Goal: Task Accomplishment & Management: Manage account settings

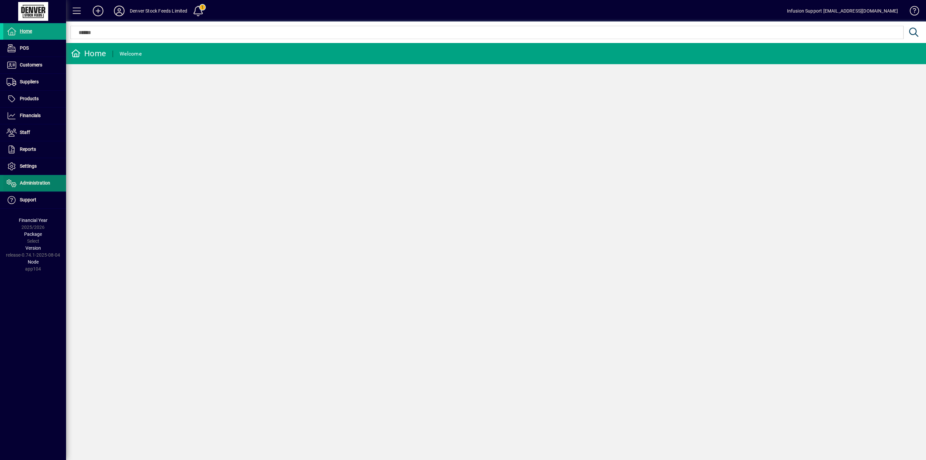
click at [35, 183] on span "Administration" at bounding box center [35, 182] width 30 height 5
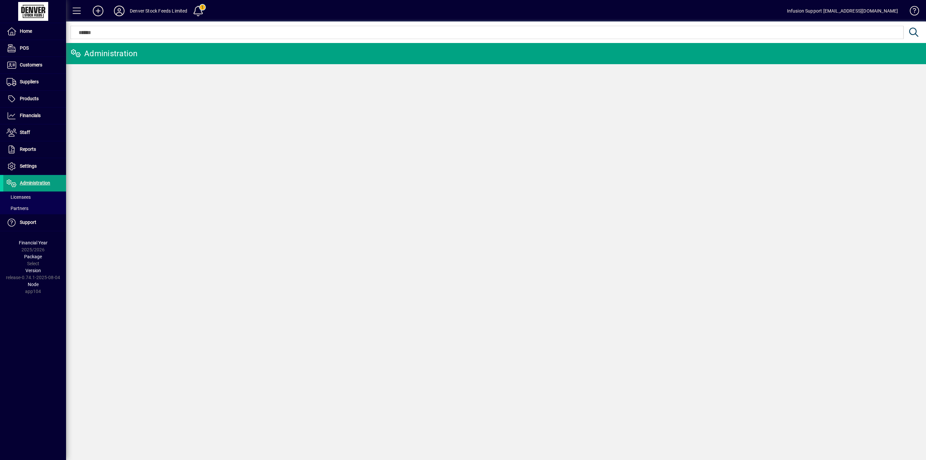
drag, startPoint x: 22, startPoint y: 198, endPoint x: 269, endPoint y: 166, distance: 248.1
click at [22, 197] on span "Licensees" at bounding box center [19, 196] width 24 height 5
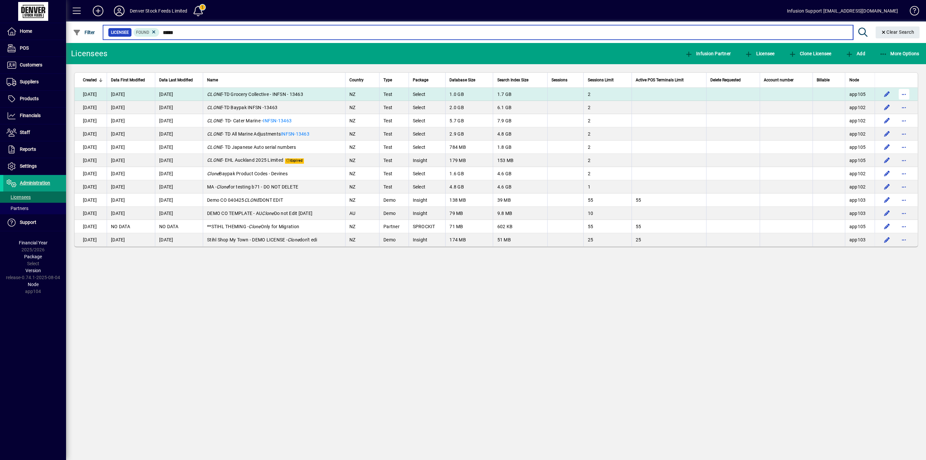
type input "*****"
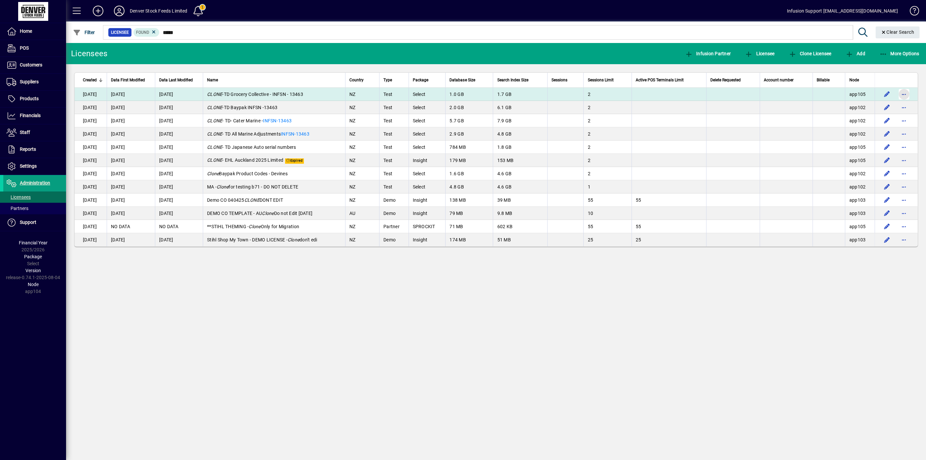
click at [903, 94] on span "button" at bounding box center [904, 94] width 16 height 16
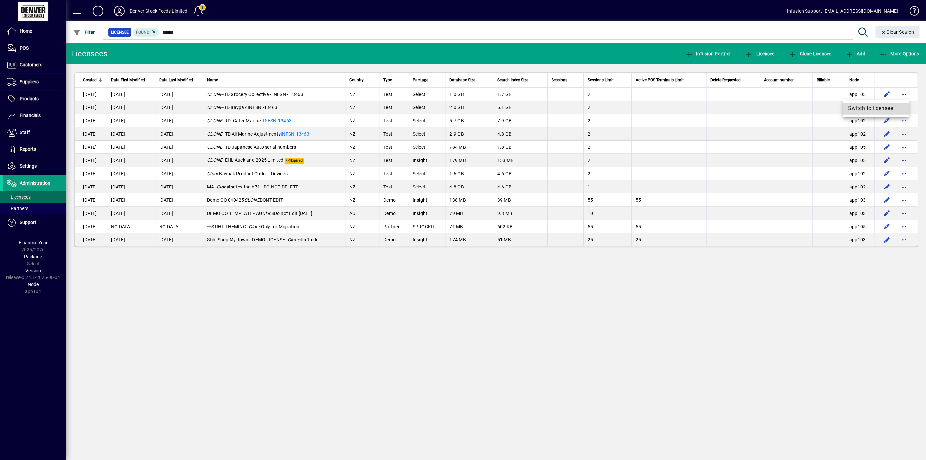
click at [870, 106] on span "Switch to licensee" at bounding box center [875, 108] width 55 height 8
